Goal: Task Accomplishment & Management: Complete application form

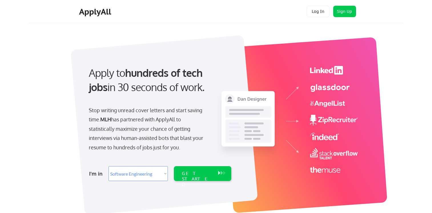
select select ""engineering""
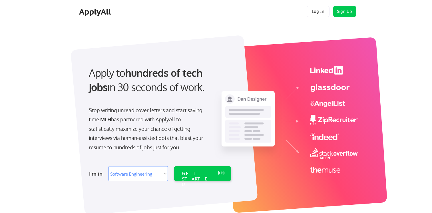
select select ""engineering""
click at [339, 11] on button "Sign Up" at bounding box center [344, 11] width 23 height 11
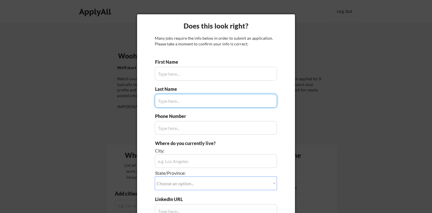
click at [175, 81] on div "First Name Last Name Phone Number Where do you currently live? City: State/Prov…" at bounding box center [216, 155] width 122 height 193
click at [176, 73] on input "input" at bounding box center [216, 74] width 122 height 14
